Goal: Transaction & Acquisition: Purchase product/service

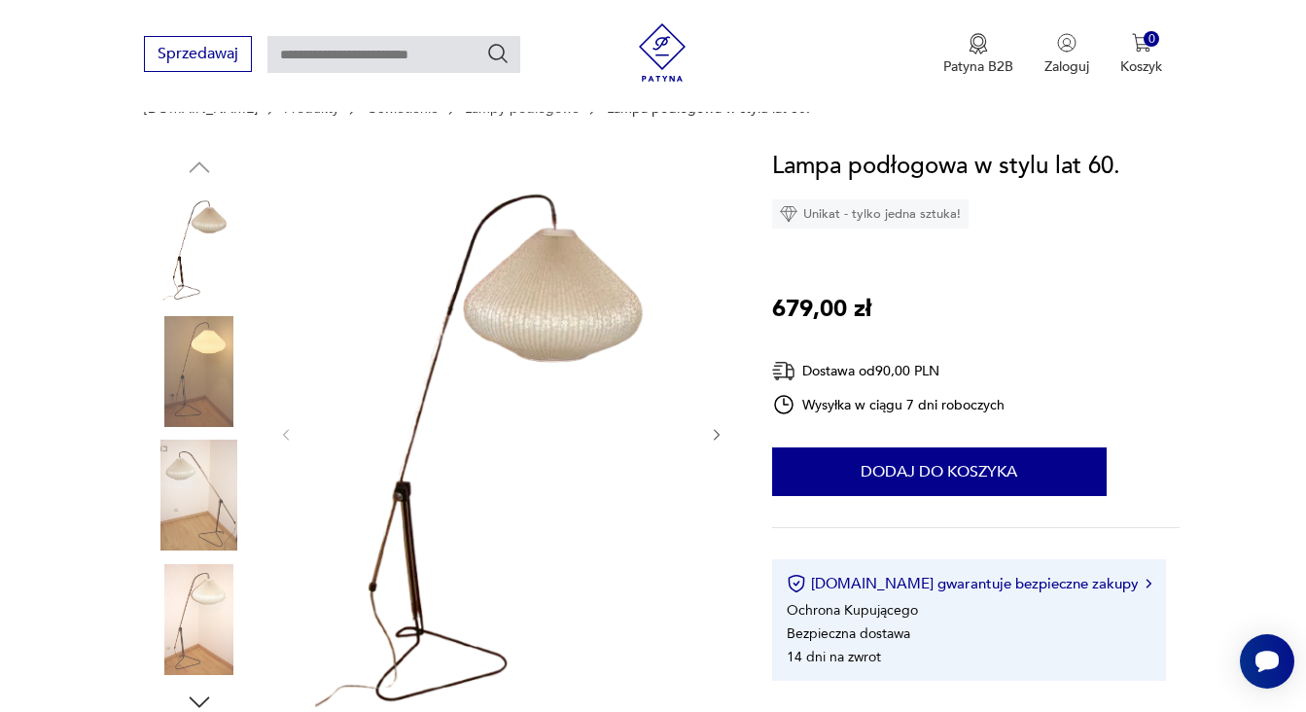
click at [722, 437] on icon "button" at bounding box center [717, 435] width 17 height 17
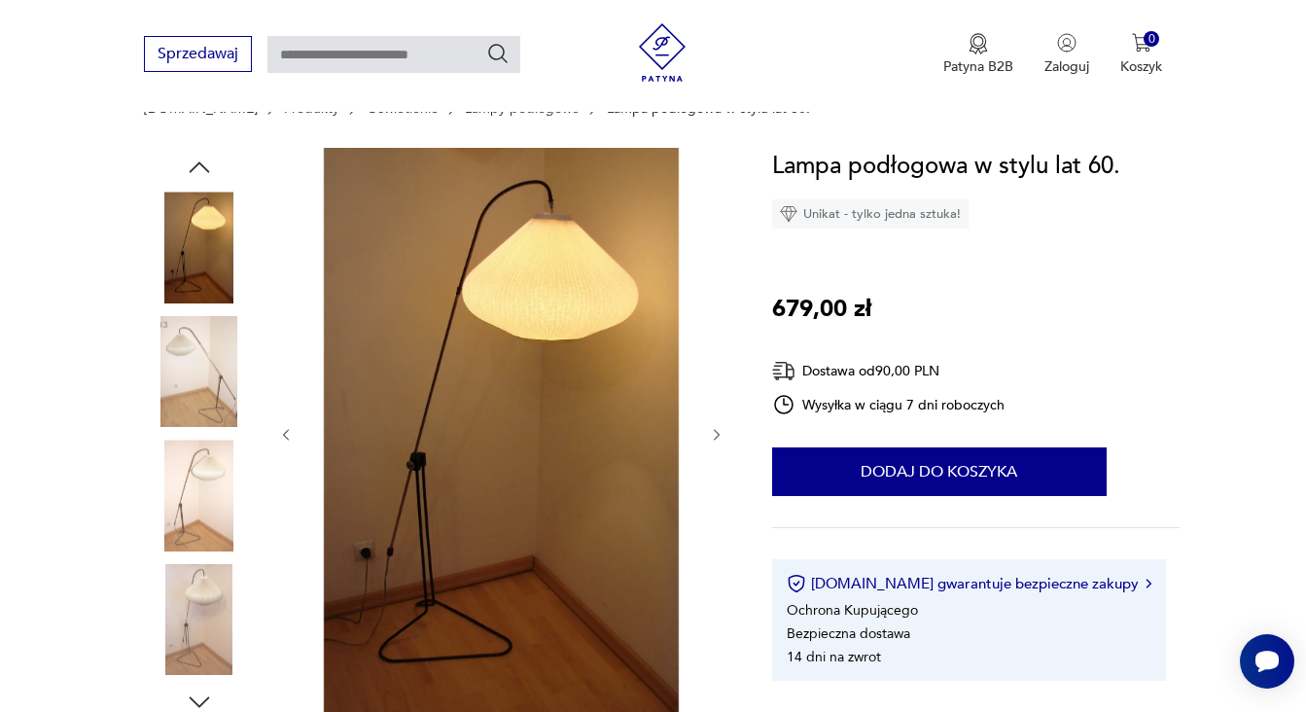
click at [722, 437] on icon "button" at bounding box center [717, 435] width 17 height 17
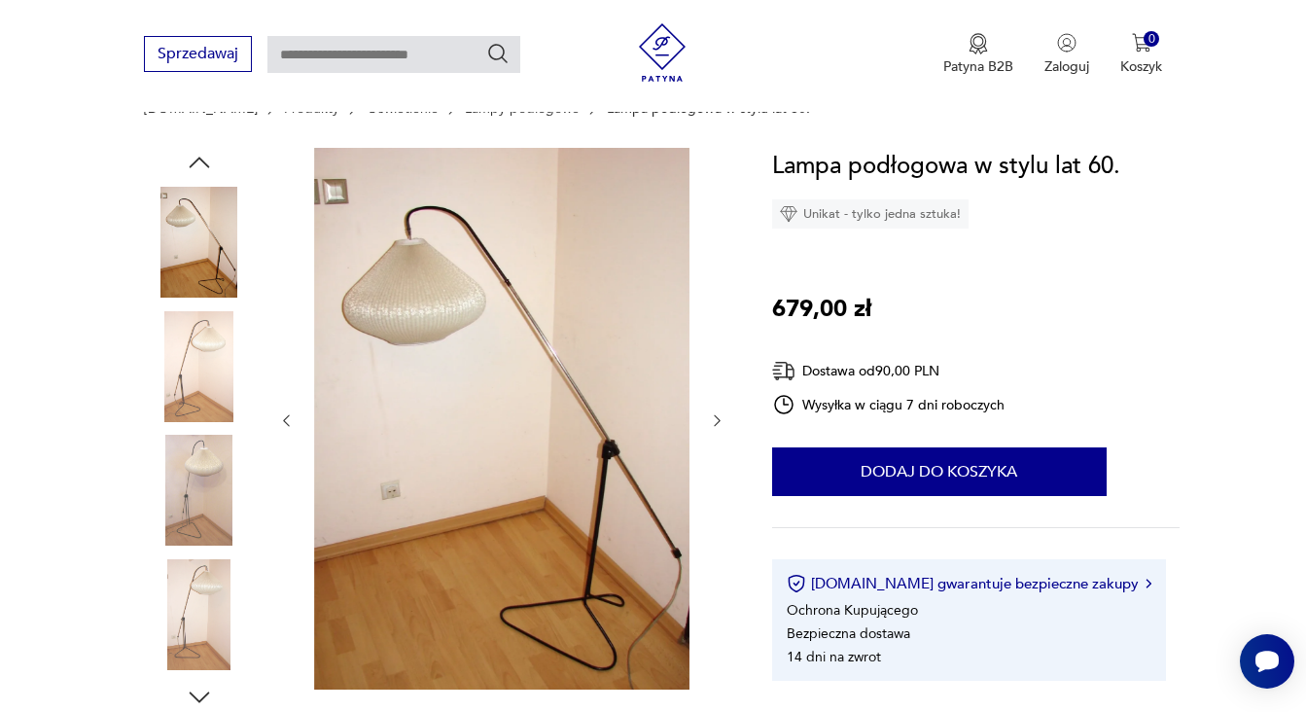
click at [722, 437] on div at bounding box center [501, 420] width 447 height 545
click at [716, 427] on icon "button" at bounding box center [717, 420] width 17 height 17
